Goal: Find specific page/section: Find specific page/section

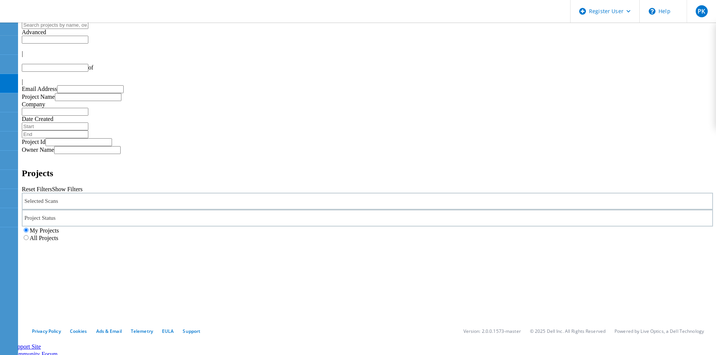
type input "1"
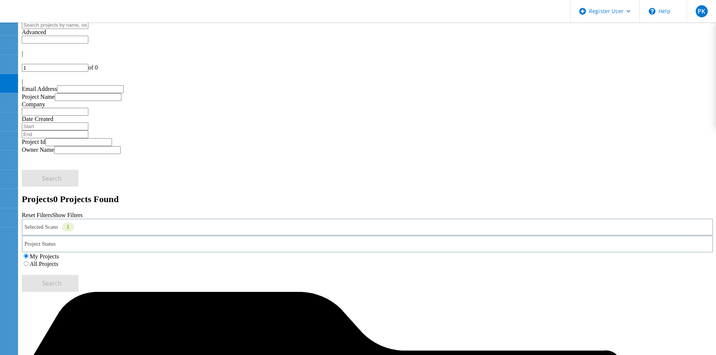
drag, startPoint x: 466, startPoint y: 102, endPoint x: 462, endPoint y: 101, distance: 3.8
click at [58, 261] on label "All Projects" at bounding box center [44, 264] width 29 height 6
click at [29, 261] on input "All Projects" at bounding box center [26, 263] width 5 height 5
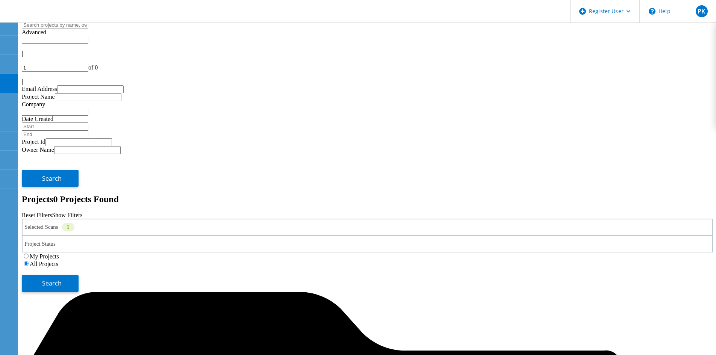
click at [68, 219] on div "Selected Scans 1" at bounding box center [367, 227] width 691 height 17
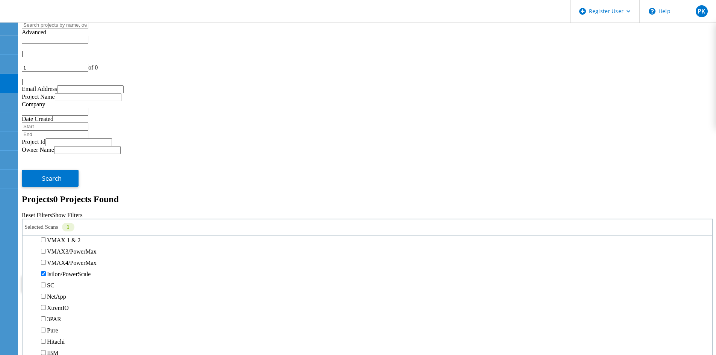
scroll to position [188, 0]
click at [61, 203] on label "Unity" at bounding box center [54, 206] width 14 height 6
click at [46, 203] on input "Unity" at bounding box center [43, 205] width 5 height 5
click at [60, 259] on label "Isilon/PowerScale" at bounding box center [69, 262] width 44 height 6
click at [46, 260] on input "Isilon/PowerScale" at bounding box center [43, 262] width 5 height 5
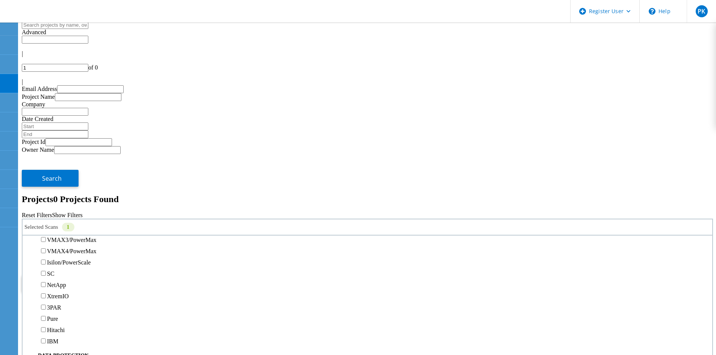
click at [79, 275] on button "Search" at bounding box center [50, 283] width 57 height 17
